Goal: Task Accomplishment & Management: Use online tool/utility

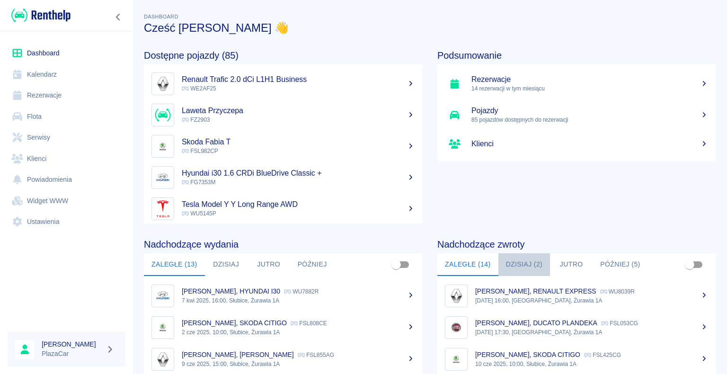
click at [513, 264] on button "Dzisiaj (2)" at bounding box center [524, 264] width 52 height 23
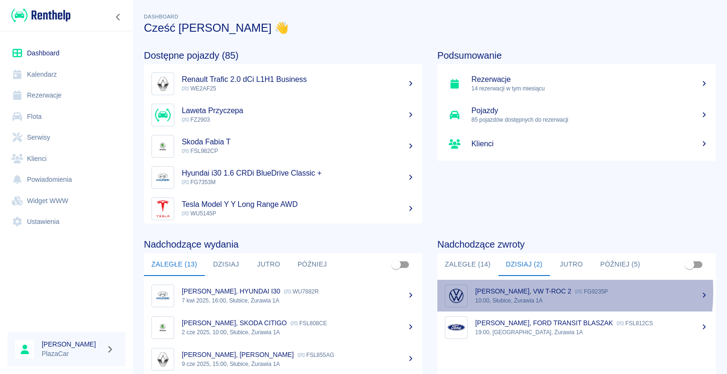
click at [516, 291] on p "[PERSON_NAME], VW T-ROC 2" at bounding box center [523, 291] width 96 height 8
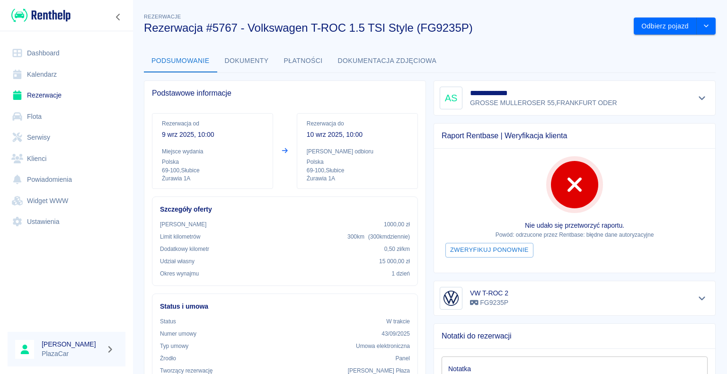
scroll to position [47, 0]
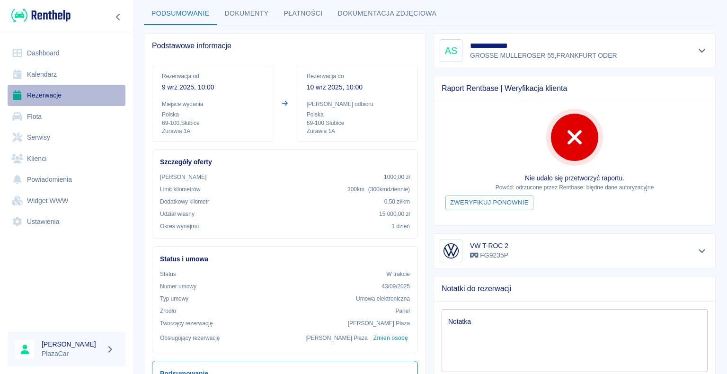
click at [40, 96] on link "Rezerwacje" at bounding box center [67, 95] width 118 height 21
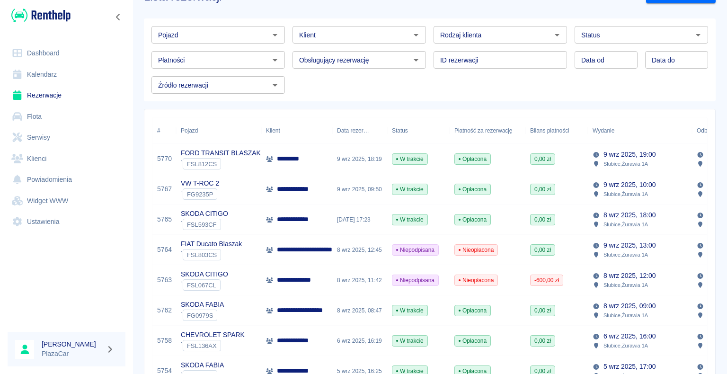
scroll to position [47, 0]
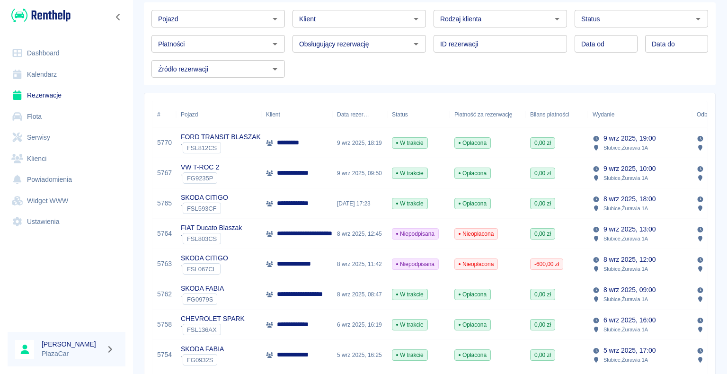
click at [281, 325] on p "**********" at bounding box center [298, 324] width 43 height 10
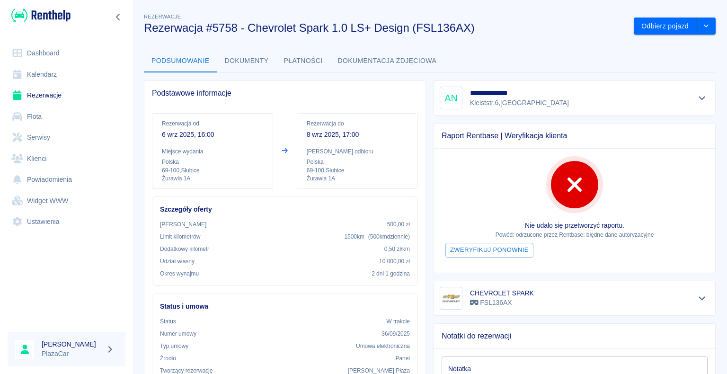
click at [50, 55] on link "Dashboard" at bounding box center [67, 53] width 118 height 21
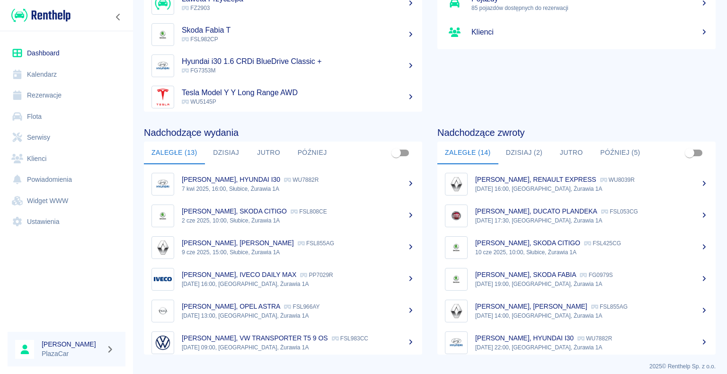
scroll to position [119, 0]
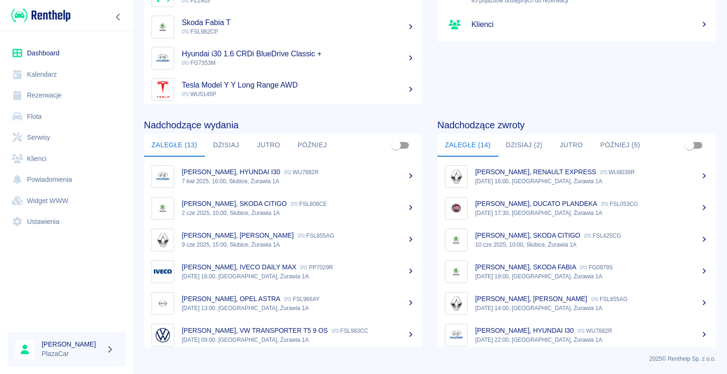
click at [57, 92] on link "Rezerwacje" at bounding box center [67, 95] width 118 height 21
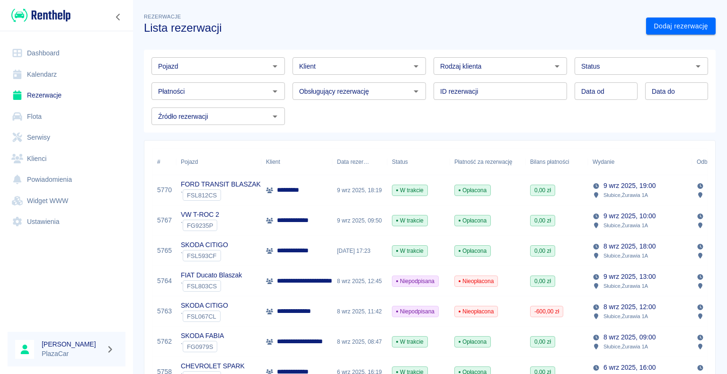
click at [324, 252] on div "**********" at bounding box center [296, 251] width 71 height 30
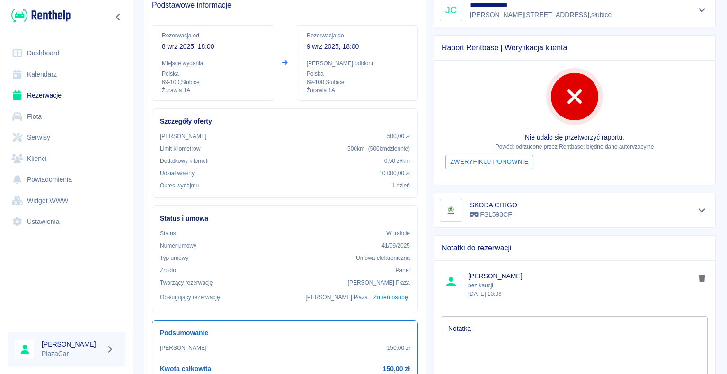
scroll to position [95, 0]
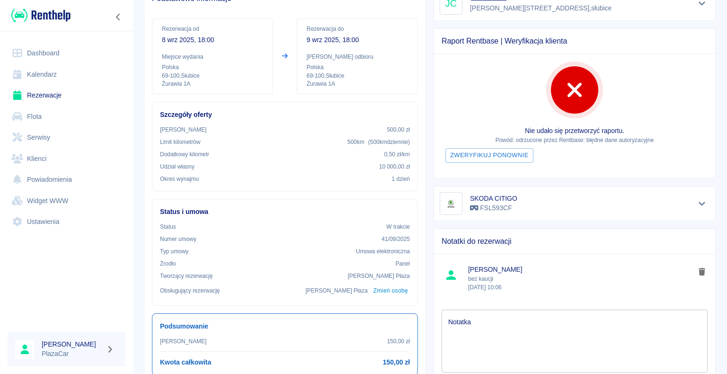
click at [44, 94] on link "Rezerwacje" at bounding box center [67, 95] width 118 height 21
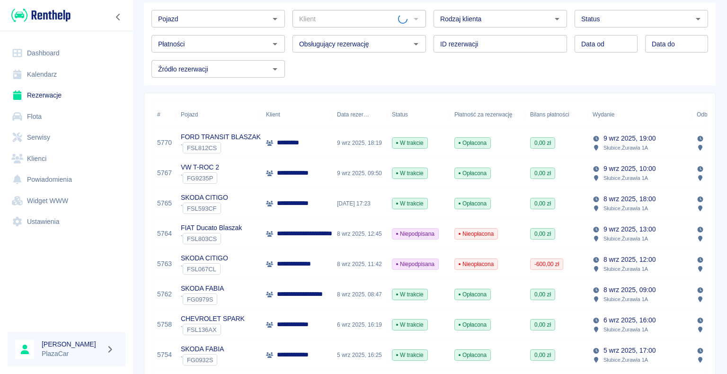
scroll to position [95, 0]
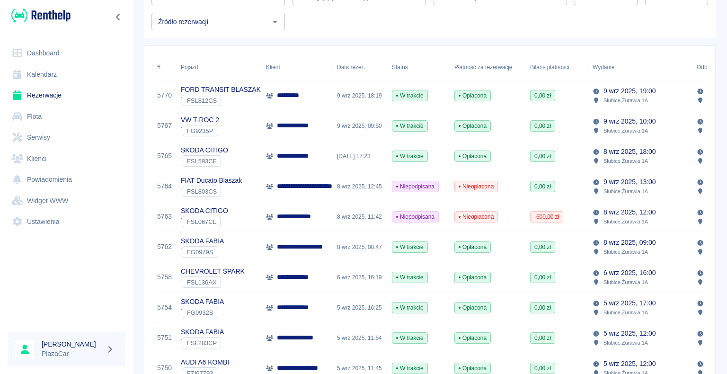
click at [252, 280] on div "CHEVROLET SPARK ` FSL136AX" at bounding box center [218, 277] width 85 height 30
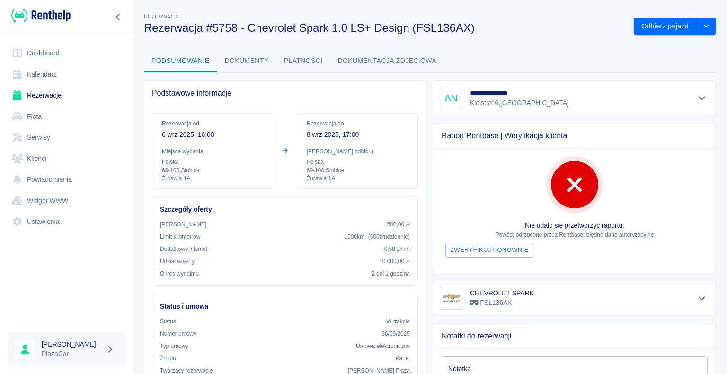
click at [61, 93] on link "Rezerwacje" at bounding box center [67, 95] width 118 height 21
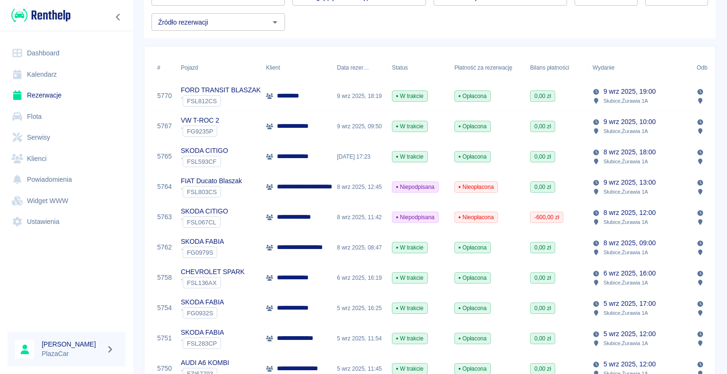
scroll to position [95, 0]
click at [319, 103] on div "*********" at bounding box center [296, 95] width 71 height 30
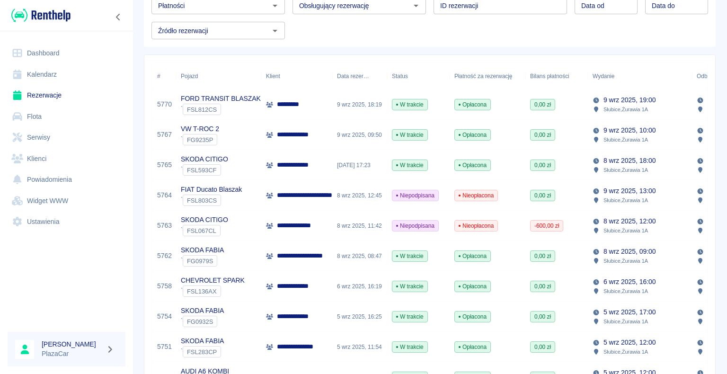
scroll to position [95, 0]
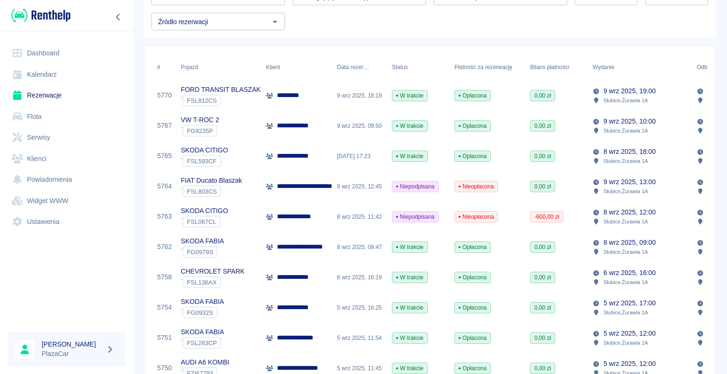
click at [325, 158] on div "**********" at bounding box center [296, 156] width 71 height 30
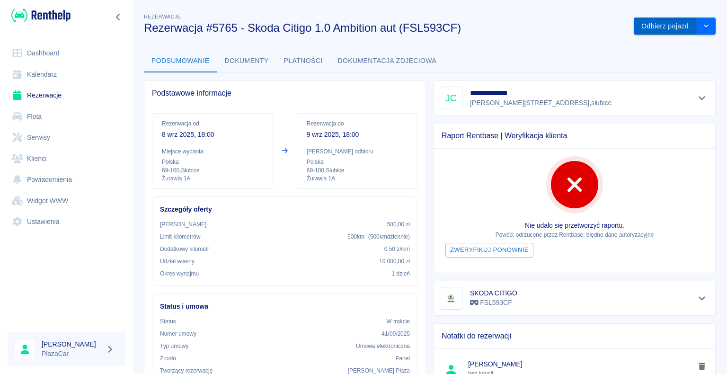
click at [646, 28] on button "Odbierz pojazd" at bounding box center [664, 27] width 63 height 18
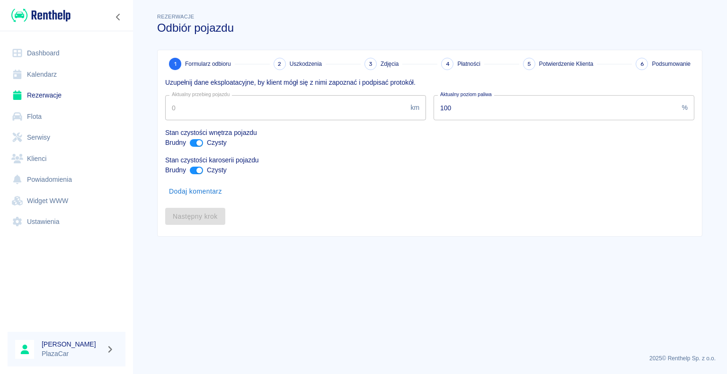
type input "223757"
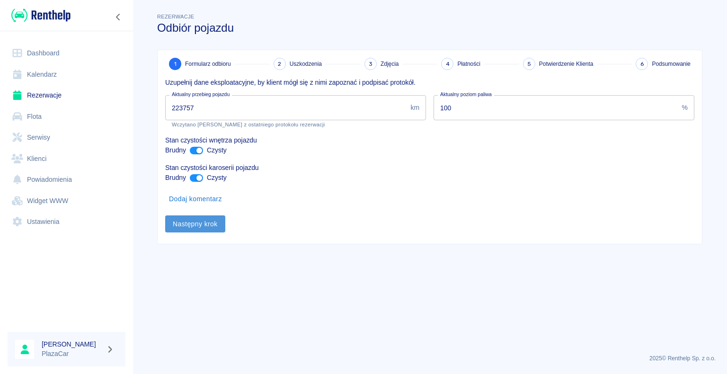
click at [182, 225] on button "Następny krok" at bounding box center [195, 224] width 60 height 18
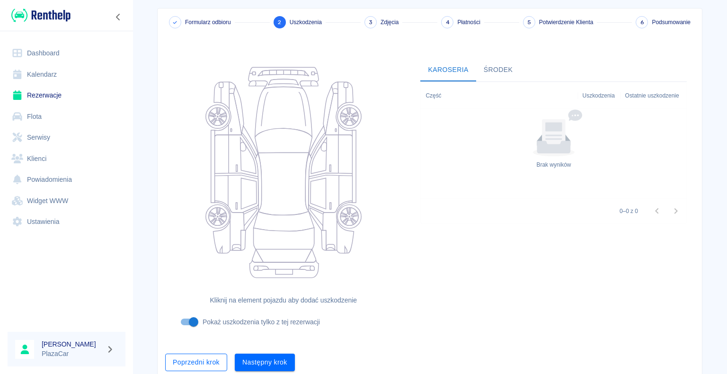
scroll to position [78, 0]
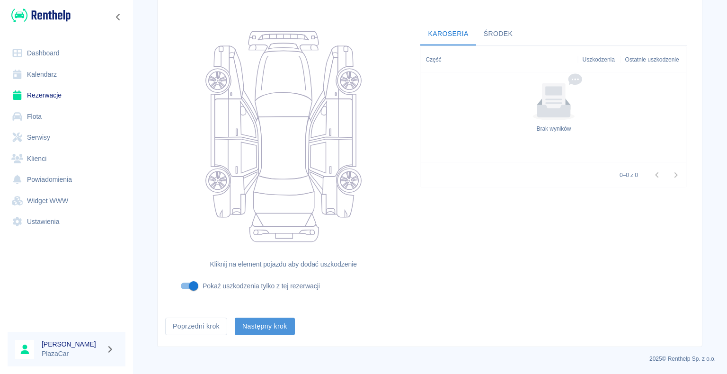
click at [257, 325] on button "Następny krok" at bounding box center [265, 326] width 60 height 18
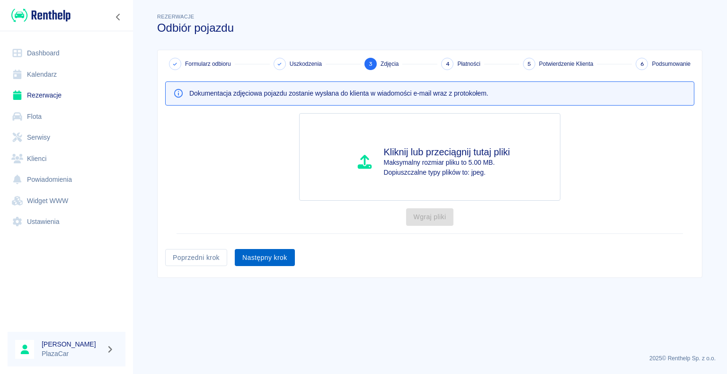
click at [265, 258] on button "Następny krok" at bounding box center [265, 258] width 60 height 18
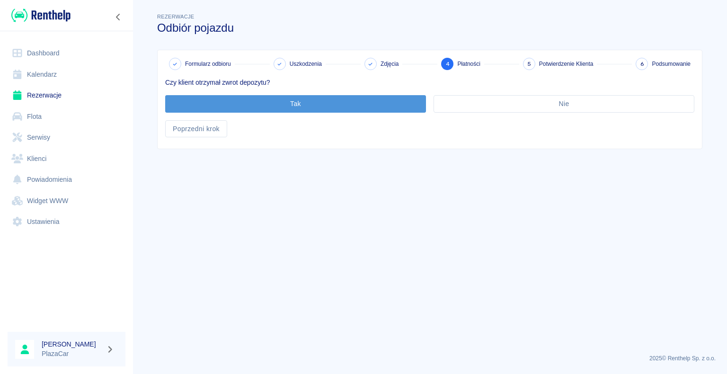
click at [290, 105] on button "Tak" at bounding box center [295, 104] width 261 height 18
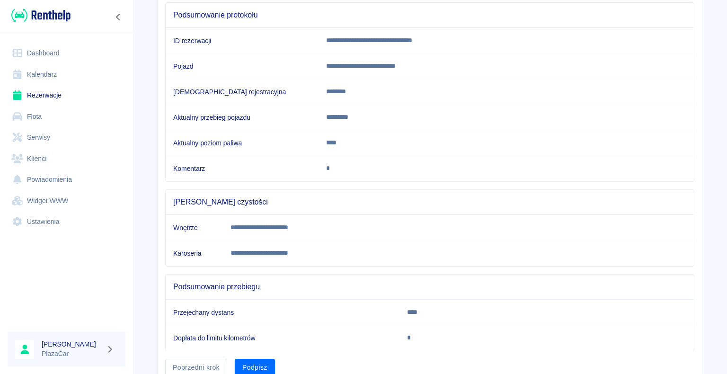
scroll to position [132, 0]
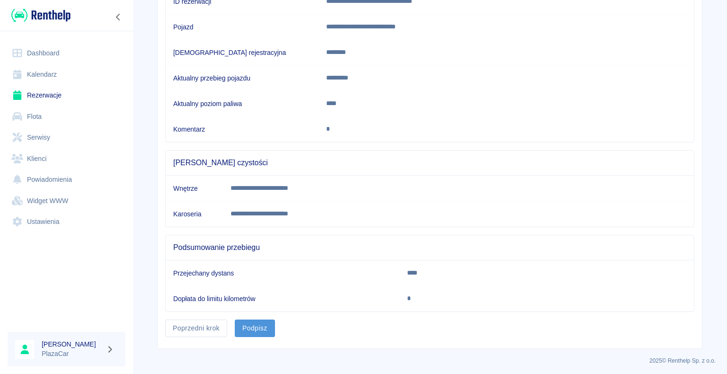
click at [256, 325] on button "Podpisz" at bounding box center [255, 328] width 40 height 18
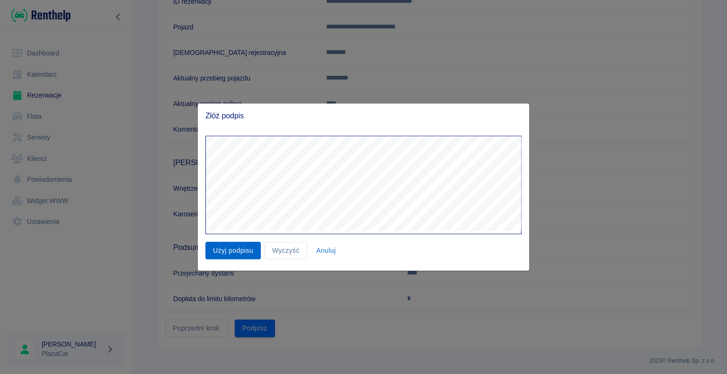
click at [228, 247] on button "Użyj podpisu" at bounding box center [232, 251] width 55 height 18
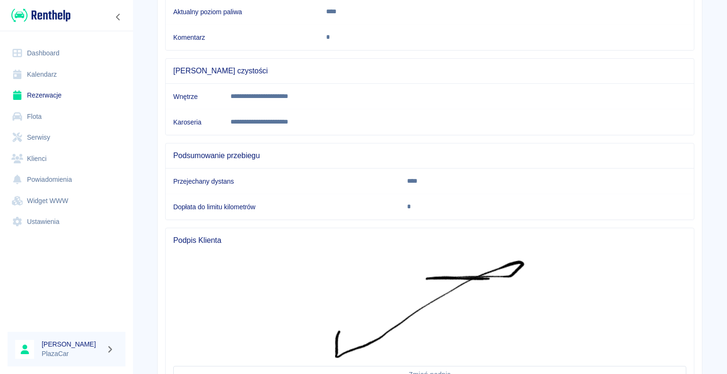
scroll to position [306, 0]
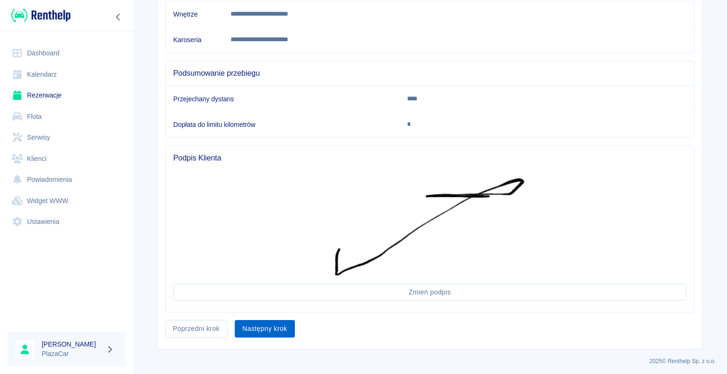
click at [261, 324] on button "Następny krok" at bounding box center [265, 329] width 60 height 18
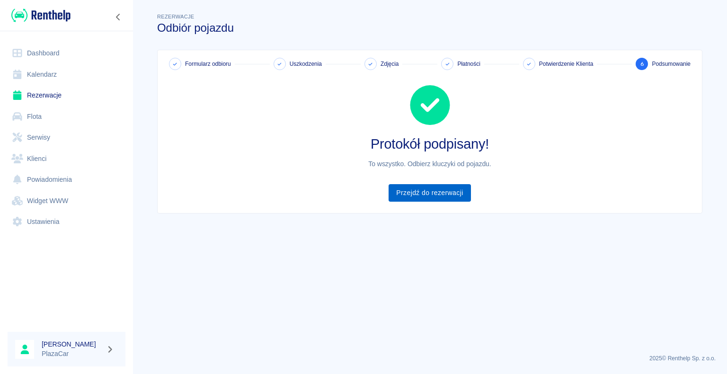
click at [428, 190] on link "Przejdź do rezerwacji" at bounding box center [429, 193] width 82 height 18
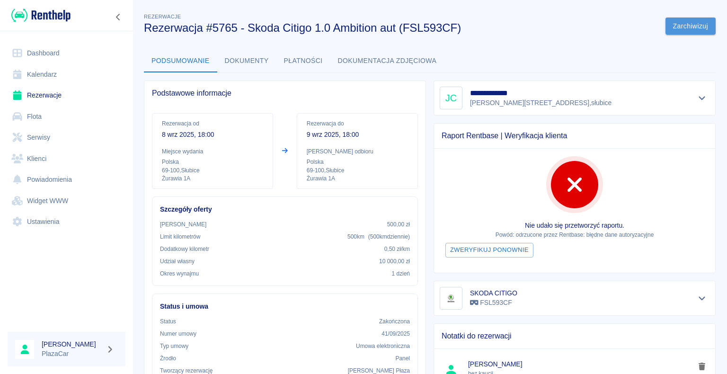
click at [679, 26] on button "Zarchiwizuj" at bounding box center [690, 27] width 50 height 18
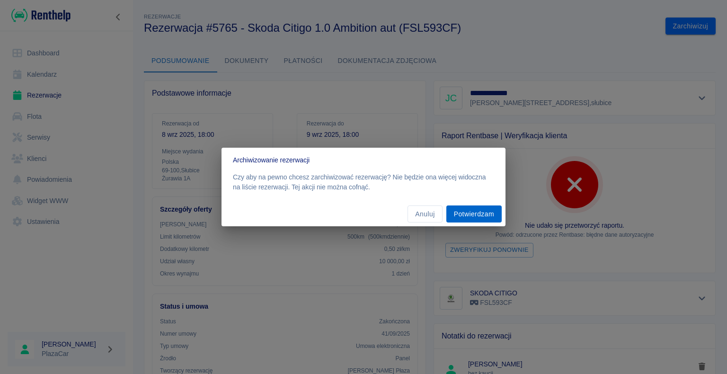
click at [475, 215] on button "Potwierdzam" at bounding box center [473, 214] width 55 height 18
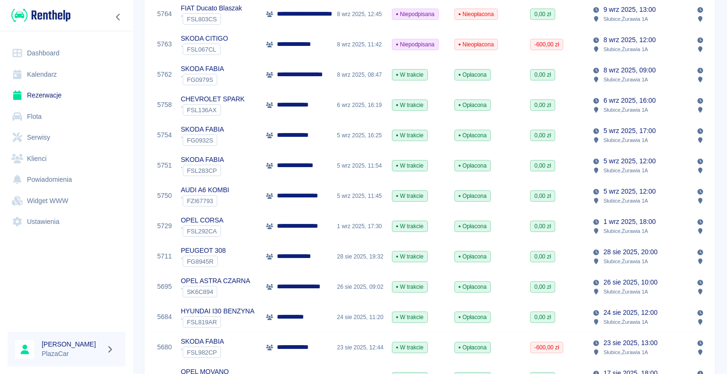
scroll to position [284, 0]
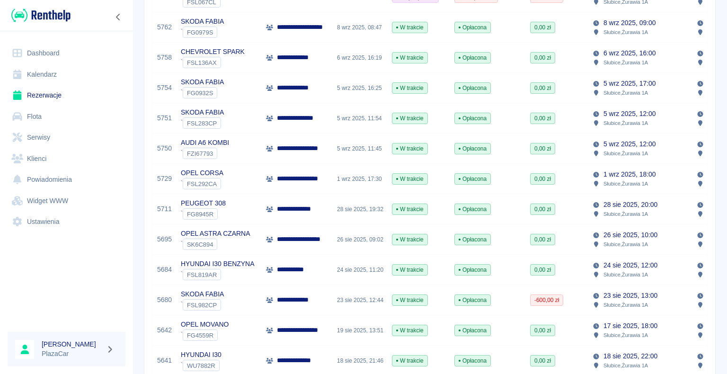
click at [254, 300] on div "SKODA FABIA ` FSL982CP" at bounding box center [218, 300] width 85 height 30
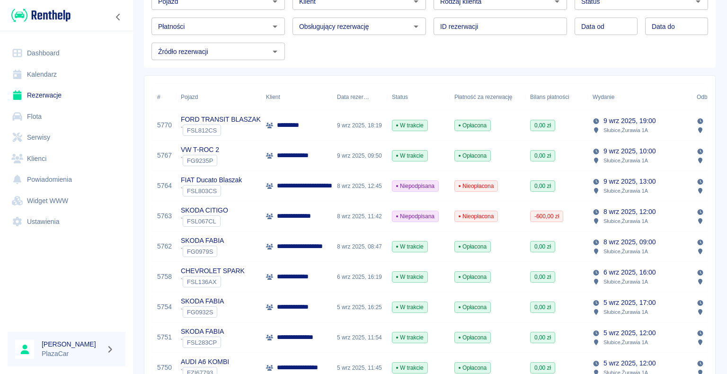
scroll to position [95, 0]
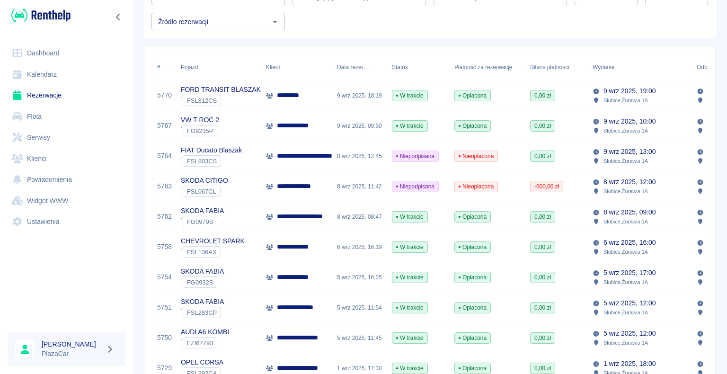
click at [291, 276] on p "**********" at bounding box center [299, 277] width 44 height 10
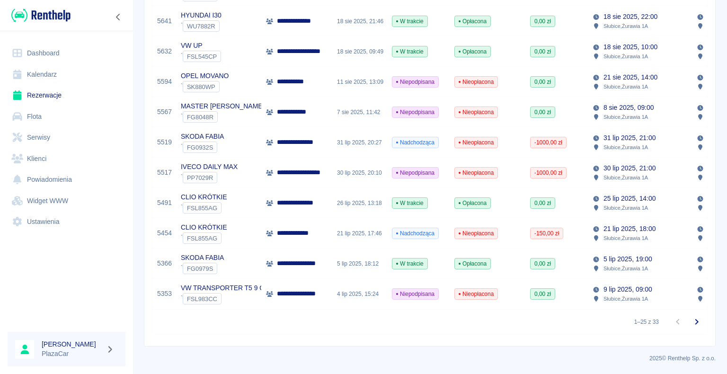
scroll to position [630, 0]
click at [257, 255] on div "SKODA FABIA ` FG0979S" at bounding box center [218, 263] width 85 height 30
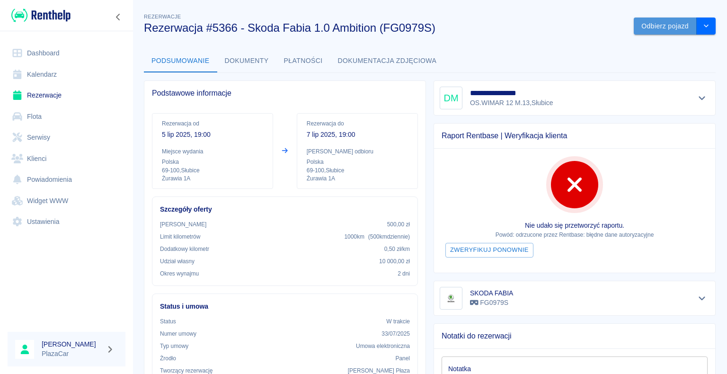
click at [651, 22] on button "Odbierz pojazd" at bounding box center [664, 27] width 63 height 18
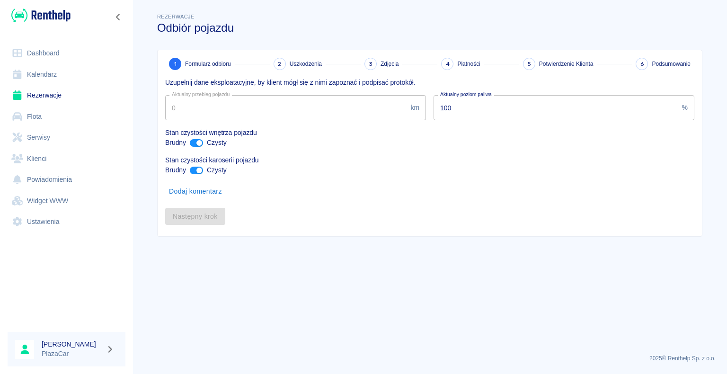
type input "274658"
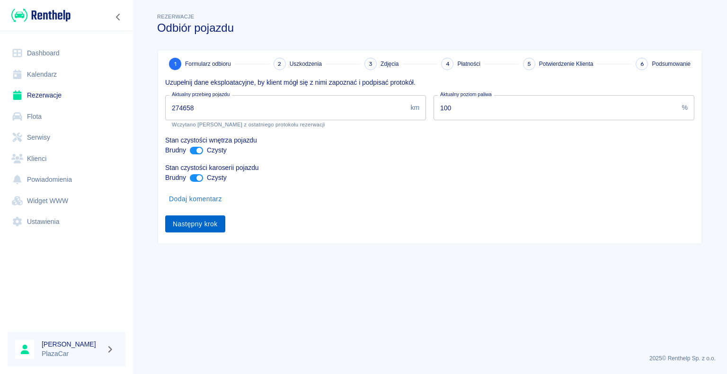
click at [190, 223] on button "Następny krok" at bounding box center [195, 224] width 60 height 18
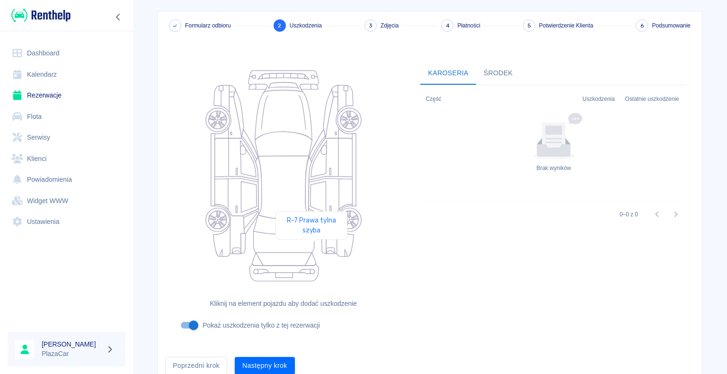
scroll to position [78, 0]
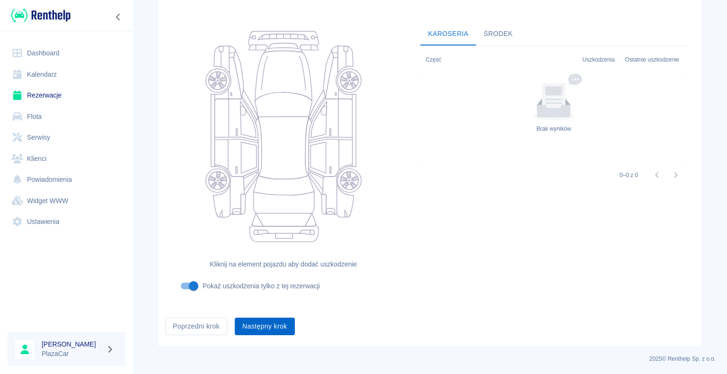
click at [260, 325] on button "Następny krok" at bounding box center [265, 326] width 60 height 18
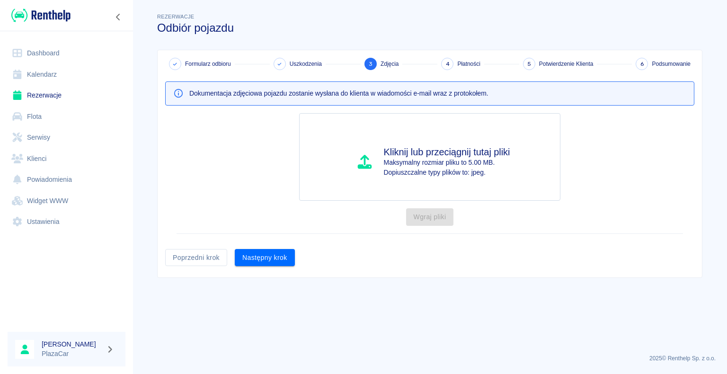
scroll to position [0, 0]
click at [262, 255] on button "Następny krok" at bounding box center [265, 258] width 60 height 18
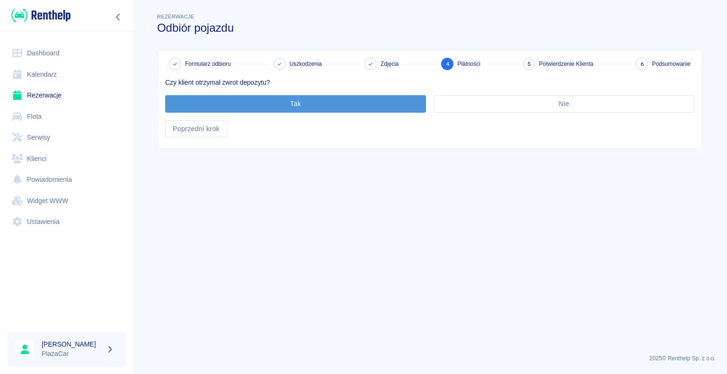
click at [295, 103] on button "Tak" at bounding box center [295, 104] width 261 height 18
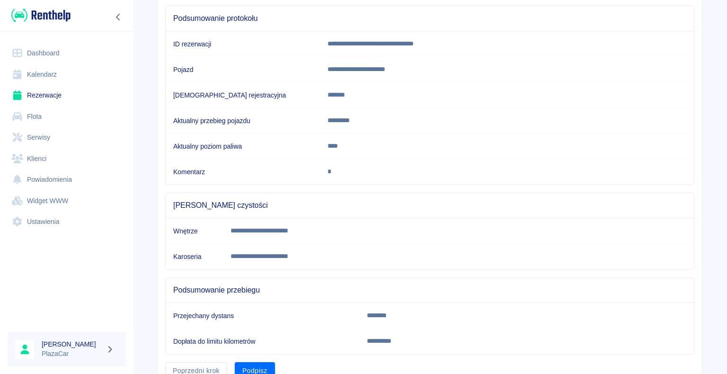
scroll to position [132, 0]
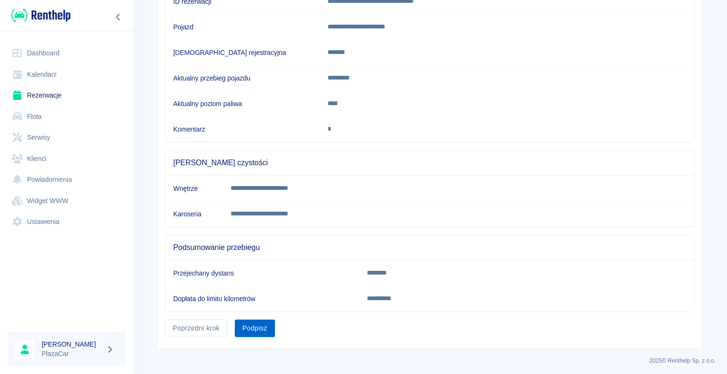
click at [250, 327] on button "Podpisz" at bounding box center [255, 328] width 40 height 18
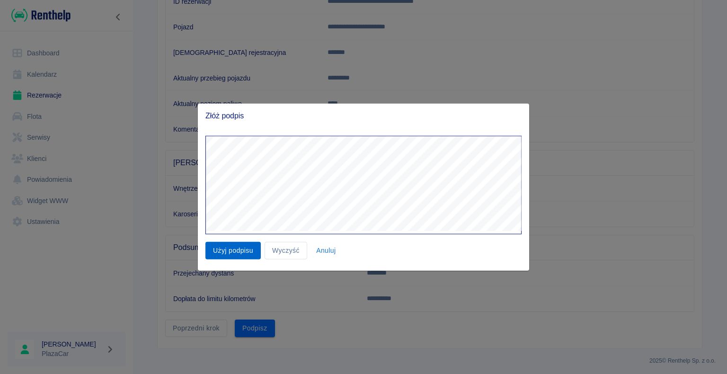
click at [231, 249] on button "Użyj podpisu" at bounding box center [232, 251] width 55 height 18
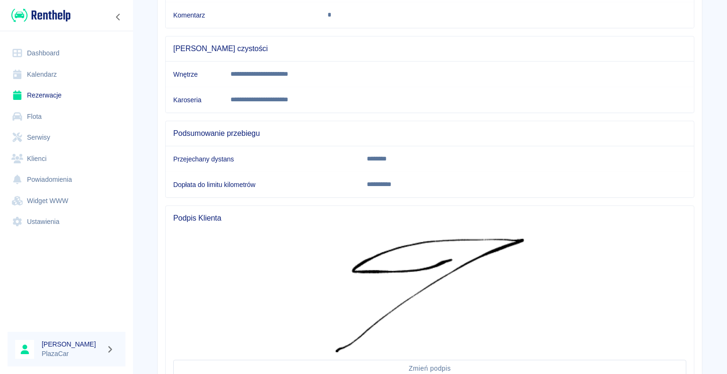
scroll to position [322, 0]
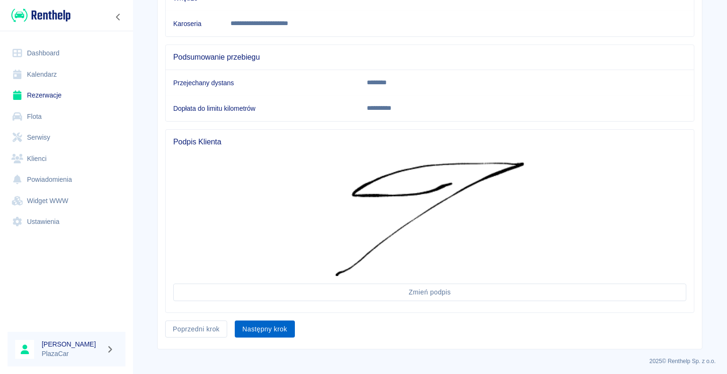
click at [259, 328] on button "Następny krok" at bounding box center [265, 329] width 60 height 18
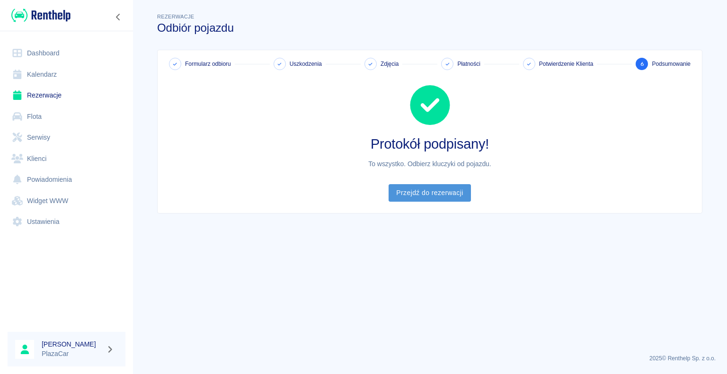
click at [424, 189] on link "Przejdź do rezerwacji" at bounding box center [429, 193] width 82 height 18
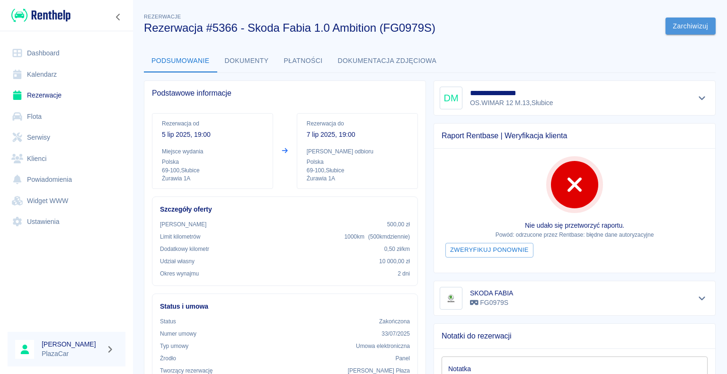
click at [680, 22] on button "Zarchiwizuj" at bounding box center [690, 27] width 50 height 18
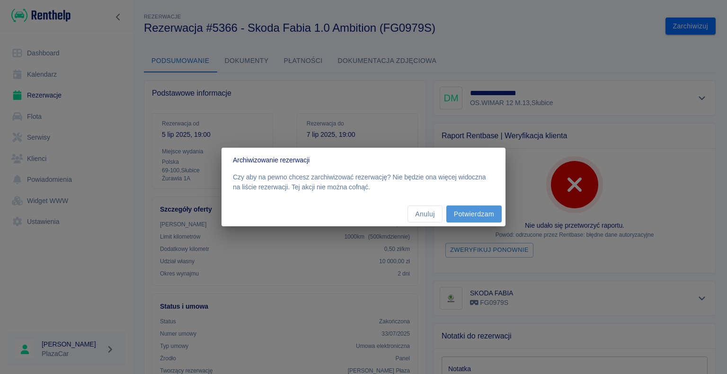
click at [473, 214] on button "Potwierdzam" at bounding box center [473, 214] width 55 height 18
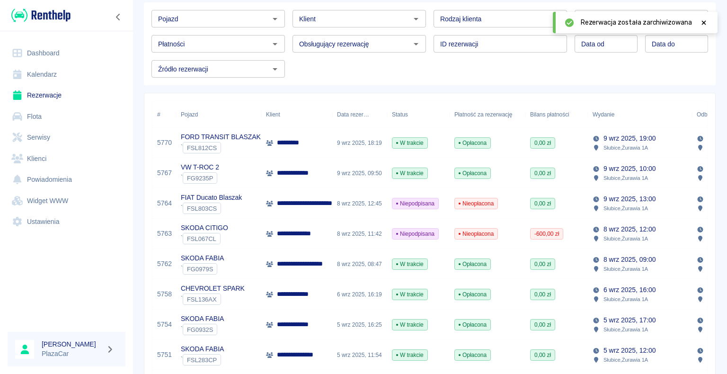
scroll to position [95, 0]
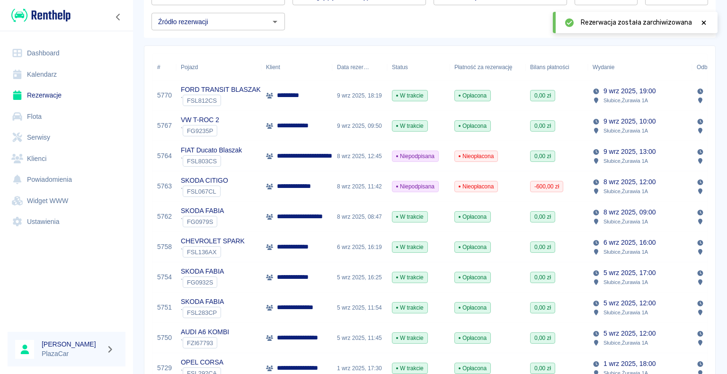
click at [433, 217] on div "W trakcie" at bounding box center [418, 217] width 62 height 30
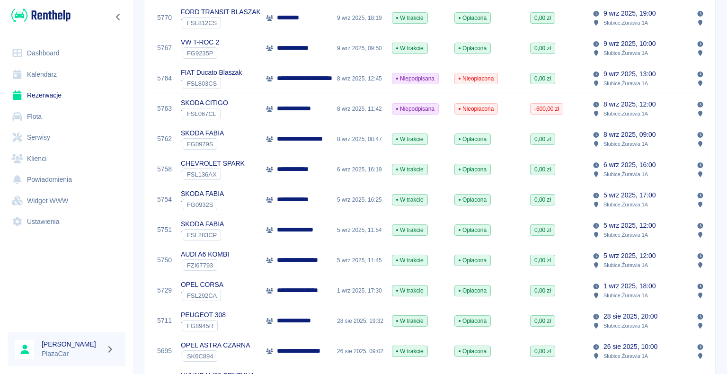
scroll to position [189, 0]
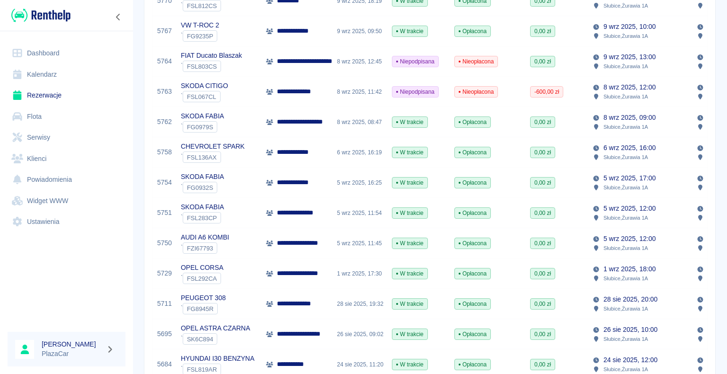
click at [257, 213] on div "SKODA FABIA ` FSL283CP" at bounding box center [218, 213] width 85 height 30
